Goal: Task Accomplishment & Management: Manage account settings

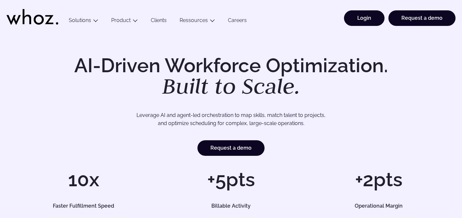
click at [373, 17] on link "Login" at bounding box center [364, 18] width 41 height 16
click at [271, 23] on div "Menu Solutions Industries IT Services Consulting Engineering Company size Large…" at bounding box center [259, 16] width 394 height 32
click at [356, 18] on link "Login" at bounding box center [364, 18] width 41 height 16
